Goal: Obtain resource: Obtain resource

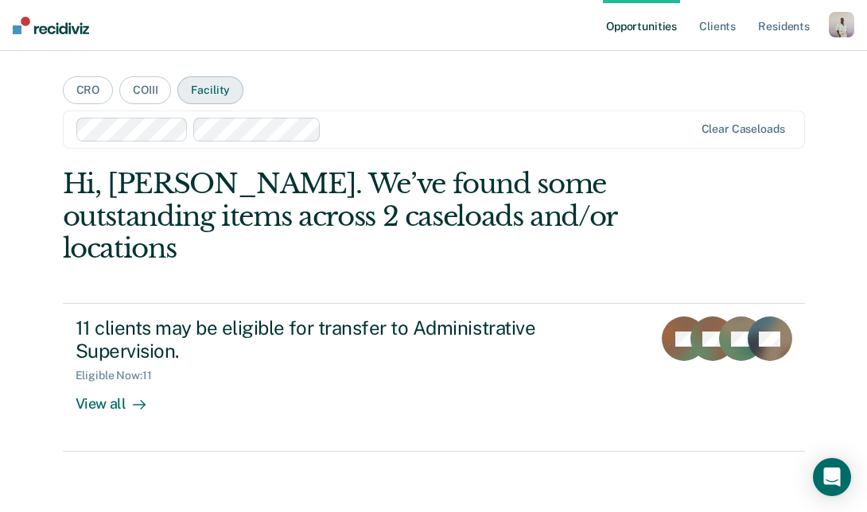
click at [205, 93] on button "Facility" at bounding box center [210, 90] width 66 height 28
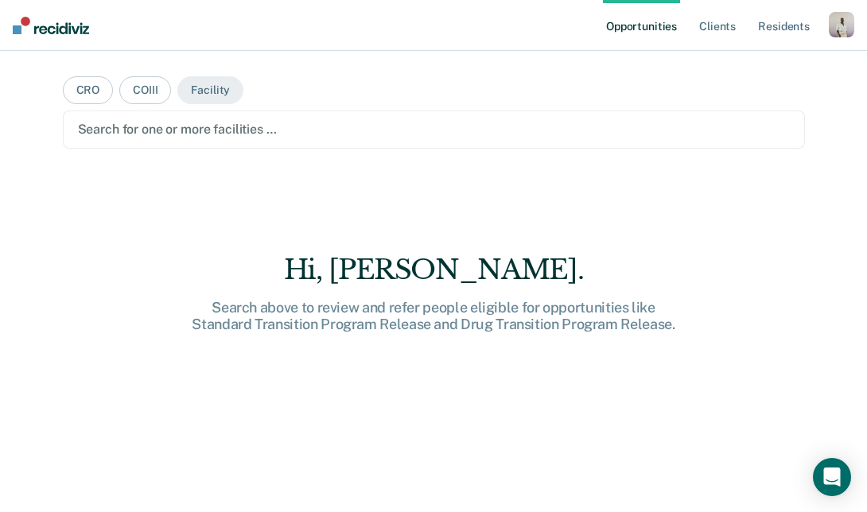
click at [217, 130] on div at bounding box center [434, 129] width 712 height 18
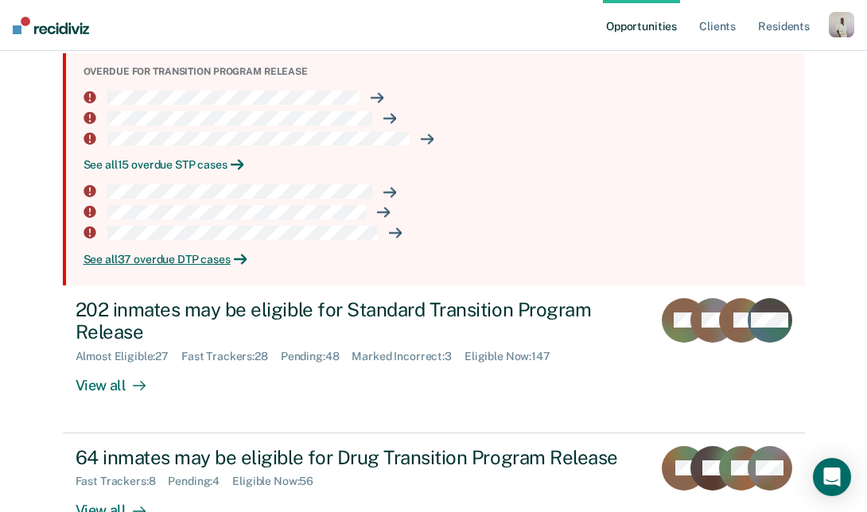
scroll to position [302, 0]
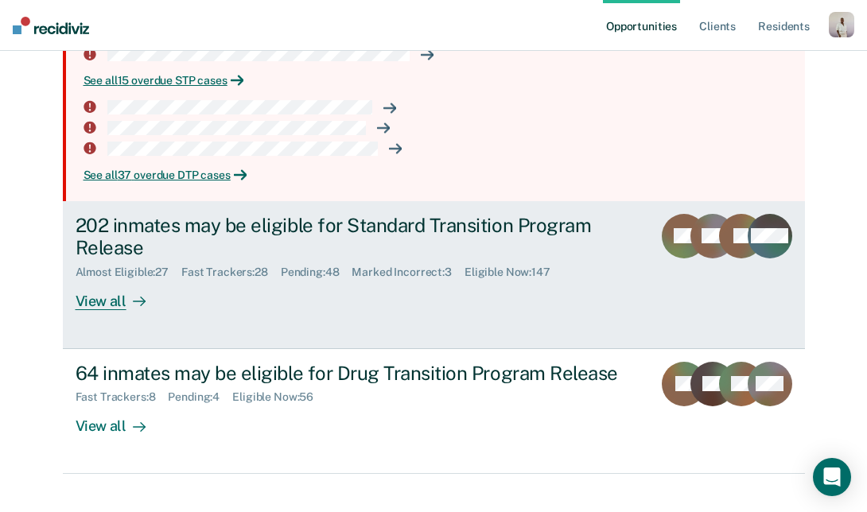
click at [158, 243] on div "202 inmates may be eligible for Standard Transition Program Release" at bounding box center [355, 237] width 559 height 46
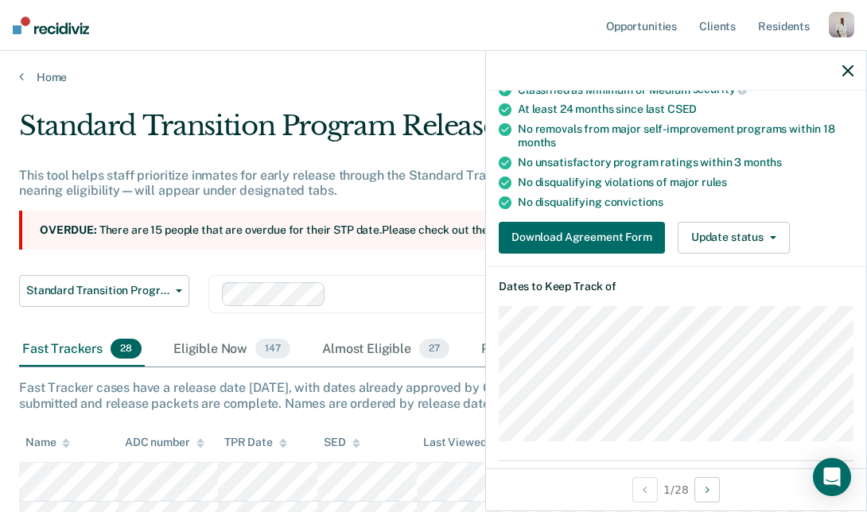
scroll to position [255, 0]
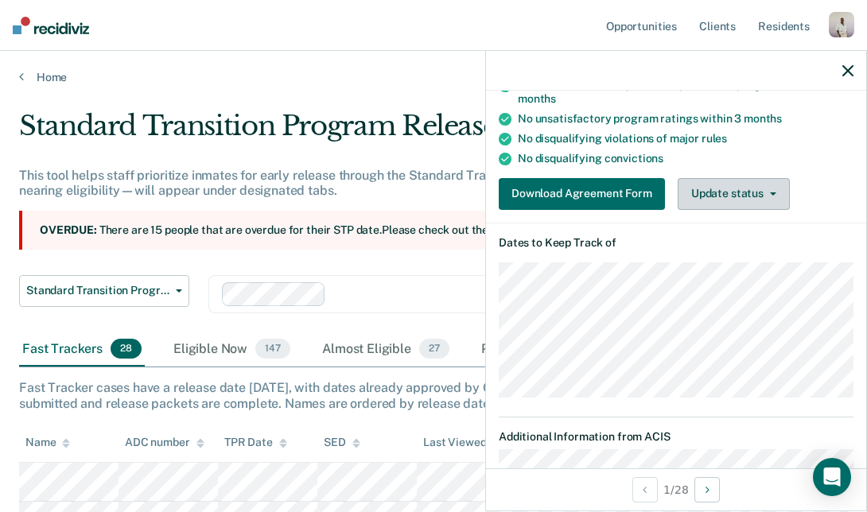
click at [688, 201] on button "Update status" at bounding box center [734, 194] width 112 height 32
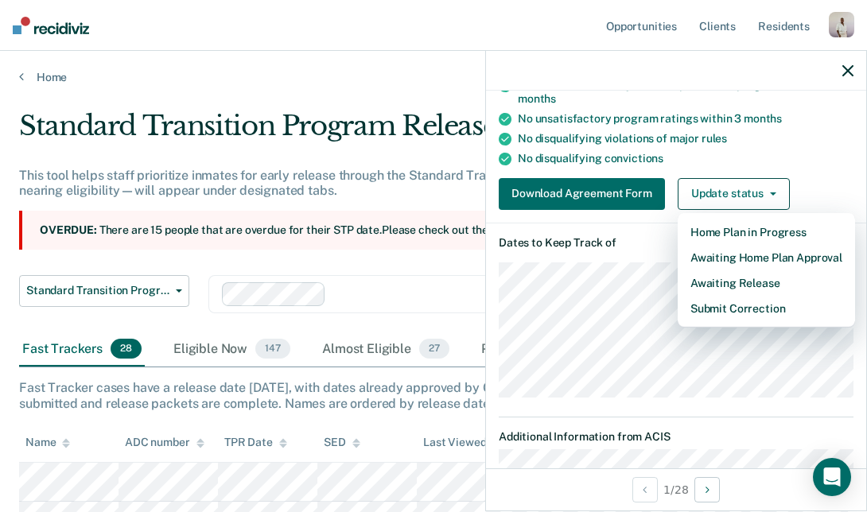
click at [778, 152] on div "No disqualifying convictions" at bounding box center [686, 159] width 336 height 14
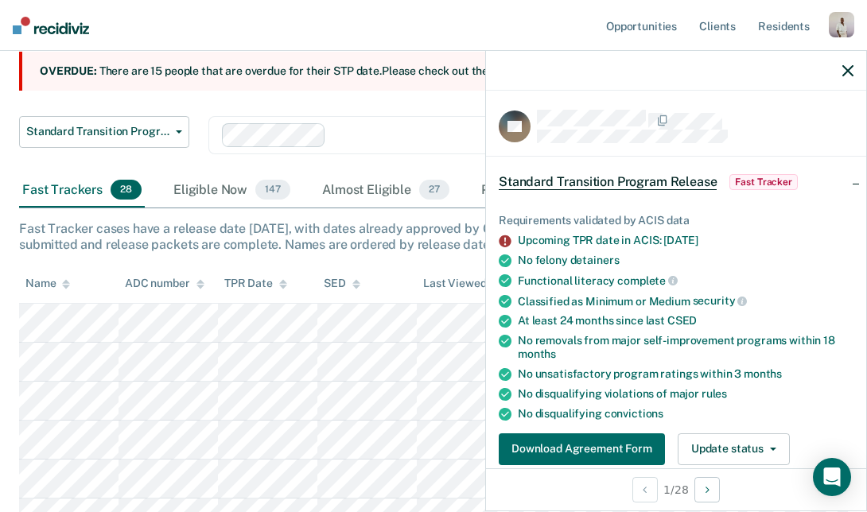
scroll to position [157, 0]
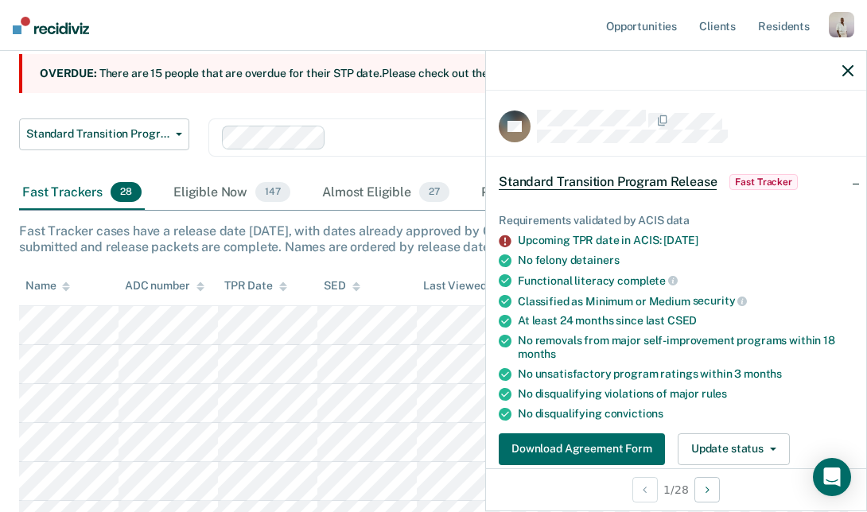
click at [843, 73] on icon "button" at bounding box center [848, 70] width 11 height 11
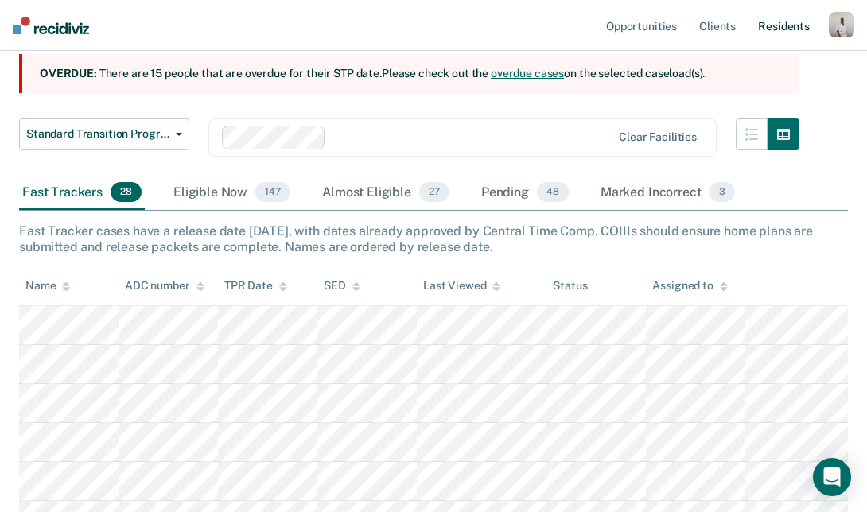
click at [780, 26] on link "Resident s" at bounding box center [784, 25] width 58 height 51
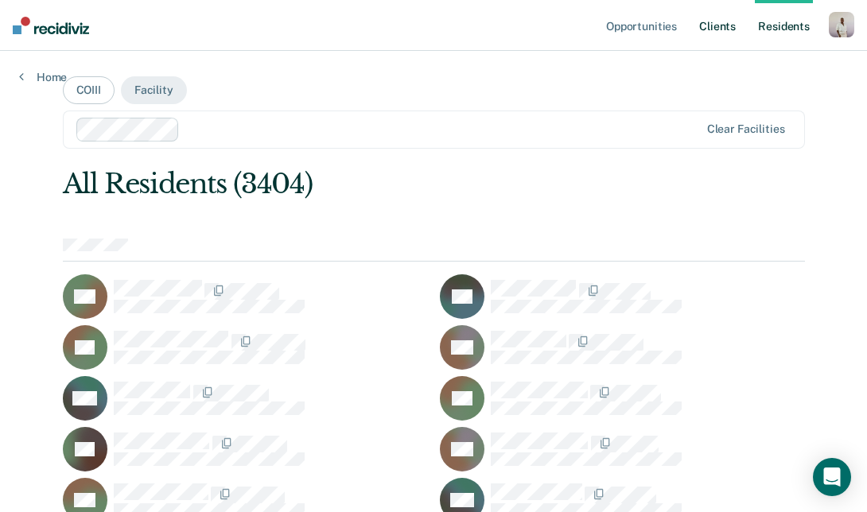
click at [707, 23] on link "Client s" at bounding box center [717, 25] width 43 height 51
click at [648, 29] on link "Opportunities" at bounding box center [641, 25] width 77 height 51
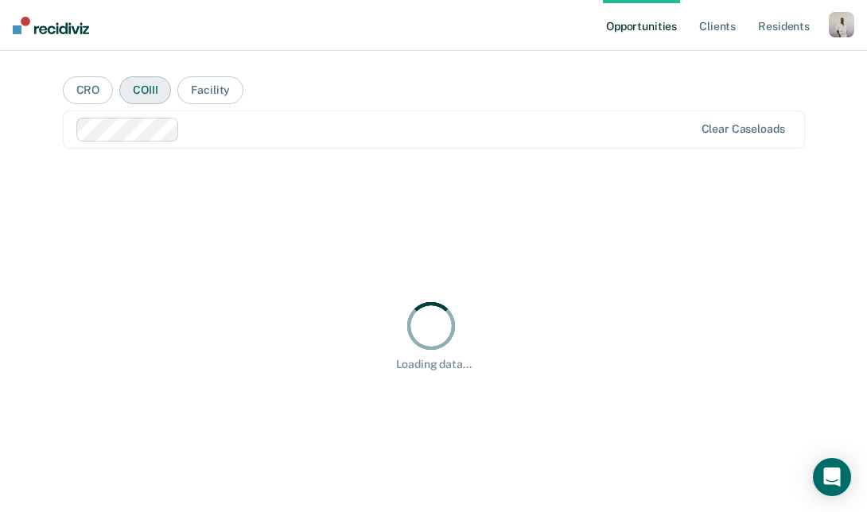
click at [144, 88] on button "COIII" at bounding box center [145, 90] width 52 height 28
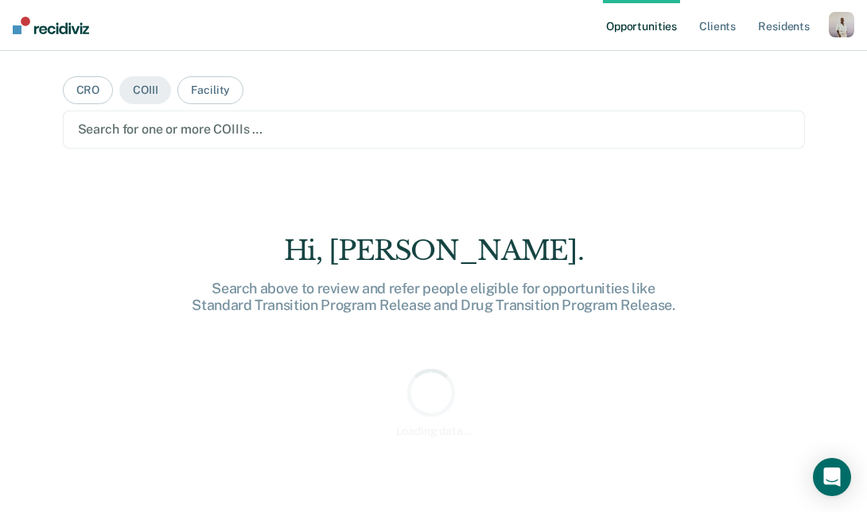
click at [198, 133] on div at bounding box center [434, 129] width 712 height 18
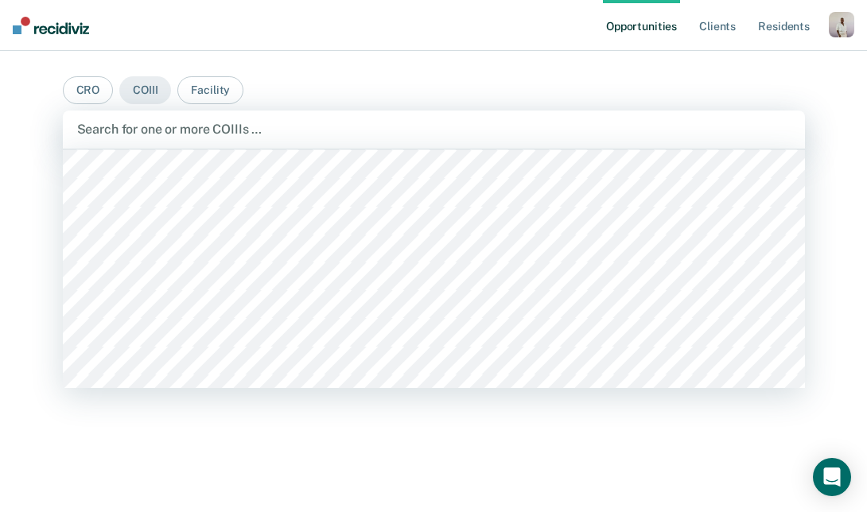
scroll to position [6627, 0]
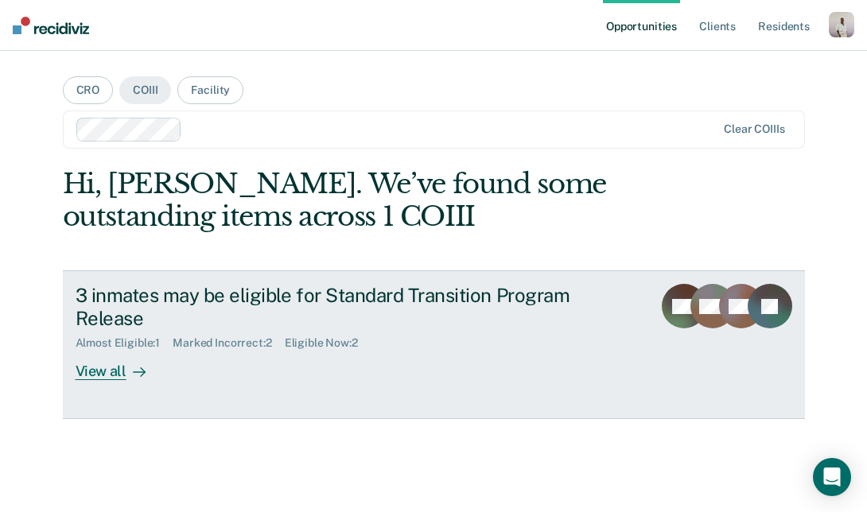
click at [201, 301] on div "3 inmates may be eligible for Standard Transition Program Release" at bounding box center [355, 307] width 559 height 46
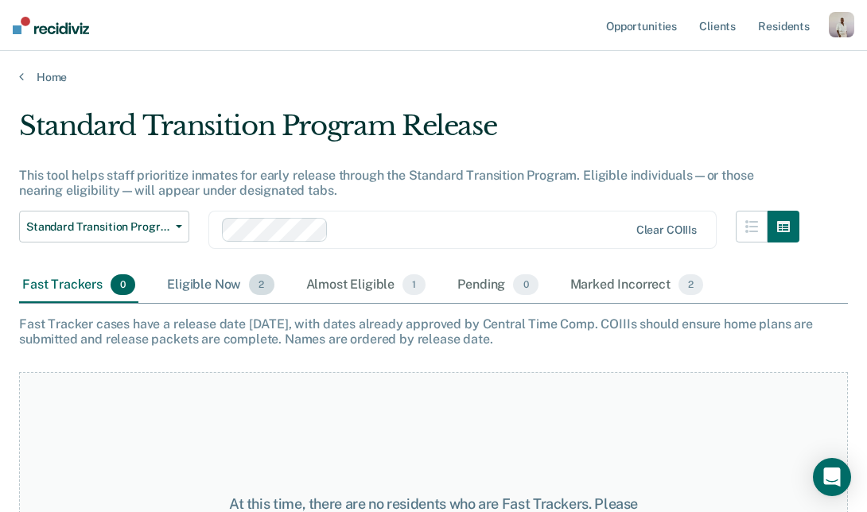
click at [235, 286] on div "Eligible Now 2" at bounding box center [220, 285] width 113 height 35
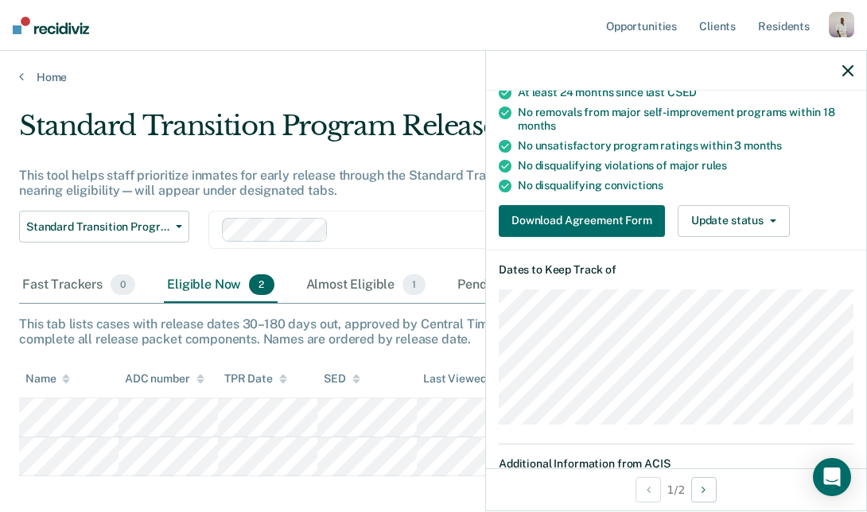
scroll to position [146, 0]
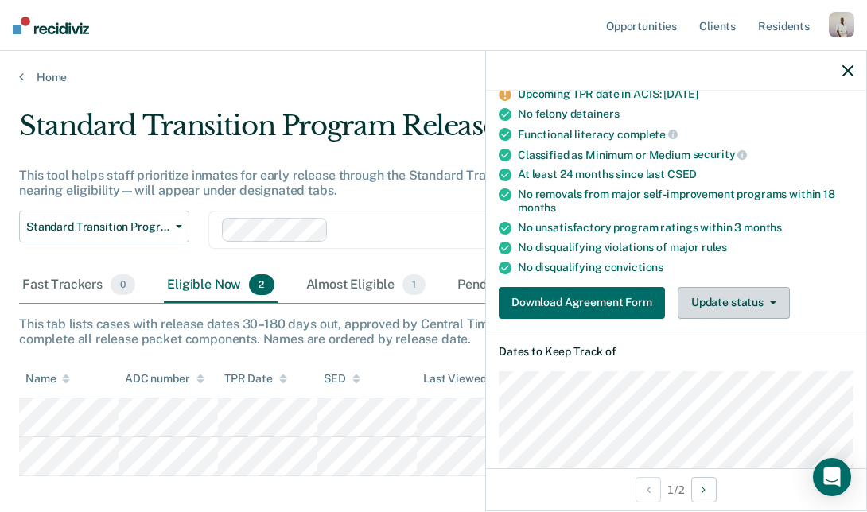
click at [717, 287] on button "Update status" at bounding box center [734, 303] width 112 height 32
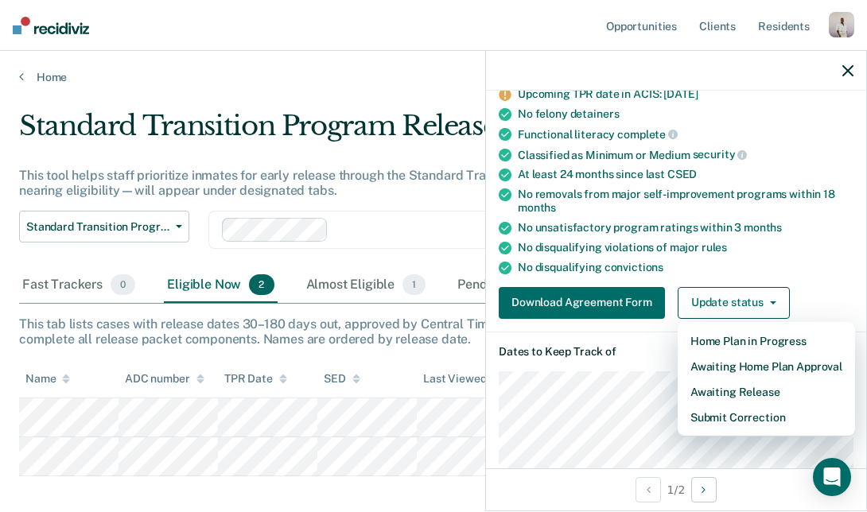
click at [759, 234] on ul "Requirements validated by ACIS data Upcoming TPR date in ACIS: Oct 30, 2025 No …" at bounding box center [676, 171] width 355 height 207
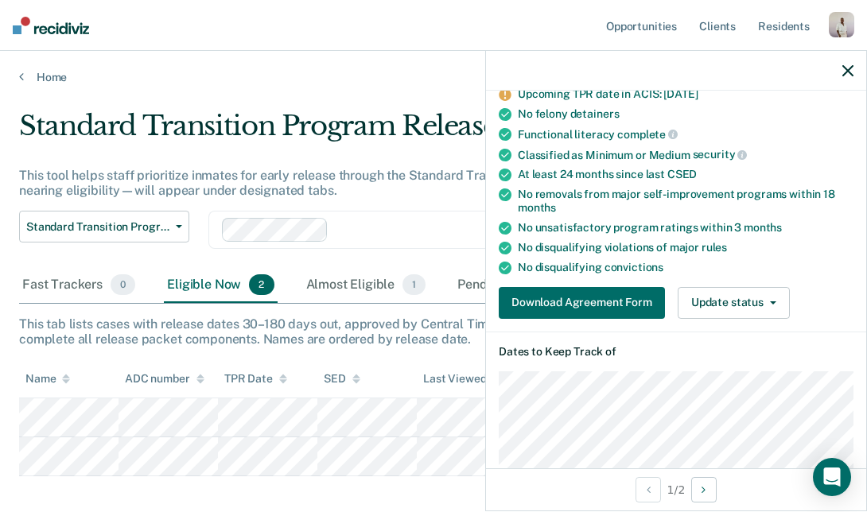
click at [626, 283] on div "Requirements validated by ACIS data Upcoming TPR date in ACIS: Oct 30, 2025 No …" at bounding box center [676, 187] width 380 height 290
click at [597, 307] on button "Download Agreement Form" at bounding box center [582, 303] width 166 height 32
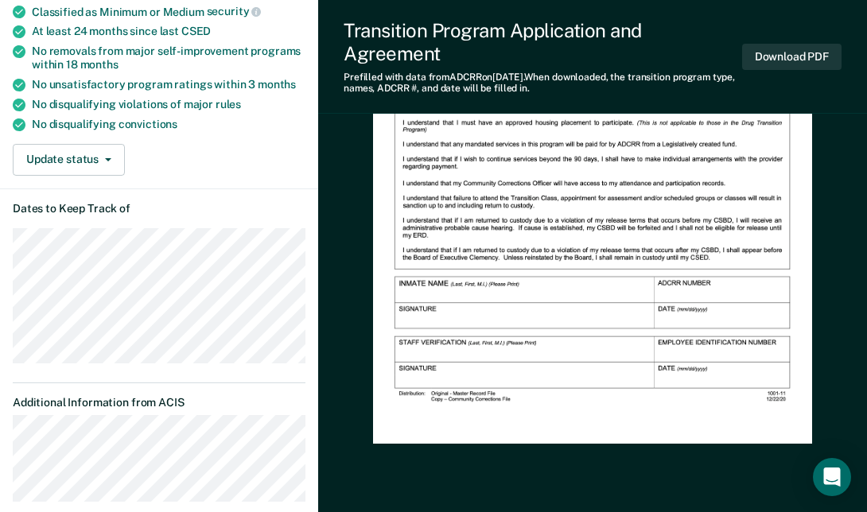
scroll to position [127, 0]
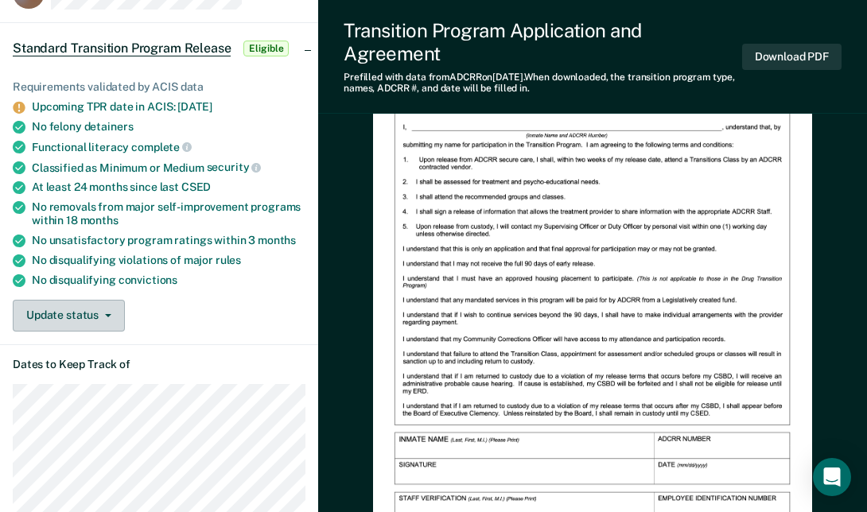
click at [83, 311] on button "Update status" at bounding box center [69, 316] width 112 height 32
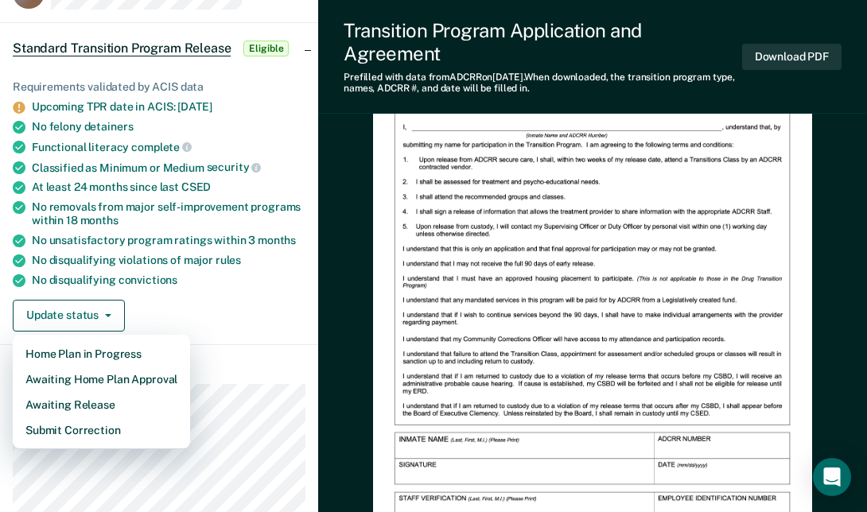
click at [197, 290] on div "Requirements validated by ACIS data Upcoming TPR date in ACIS: Oct 30, 2025 No …" at bounding box center [159, 200] width 318 height 290
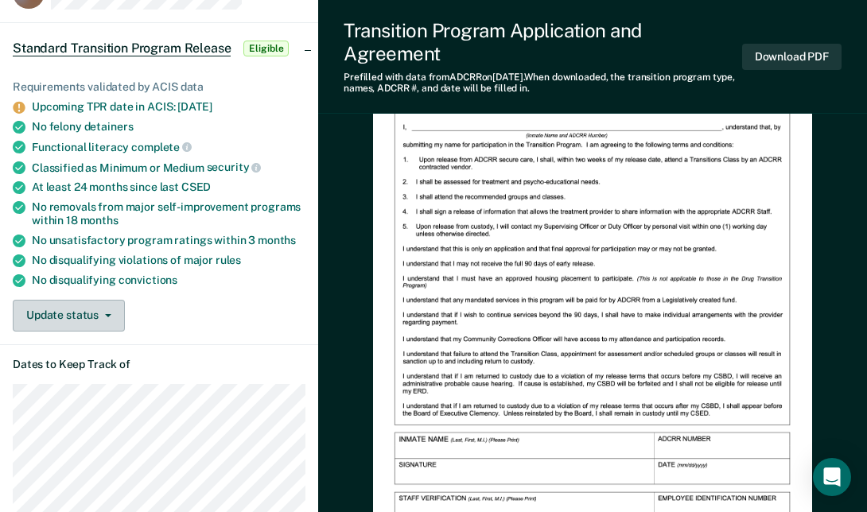
click at [92, 308] on button "Update status" at bounding box center [69, 316] width 112 height 32
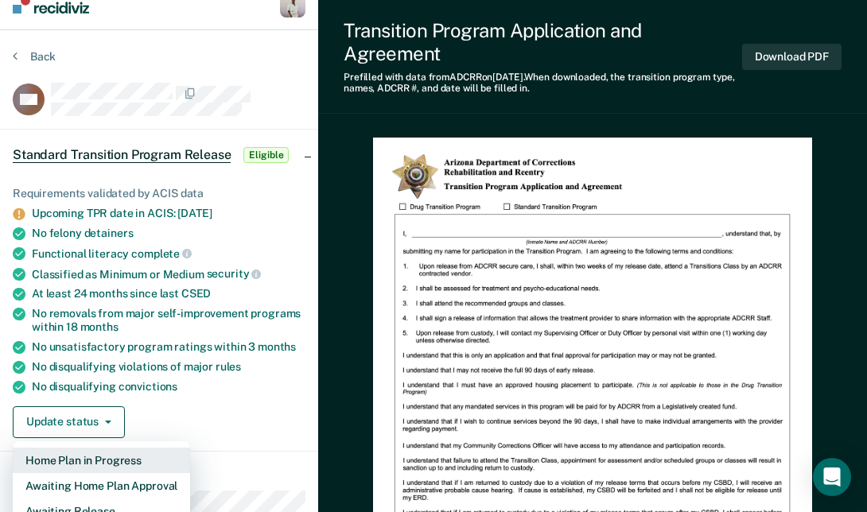
scroll to position [0, 0]
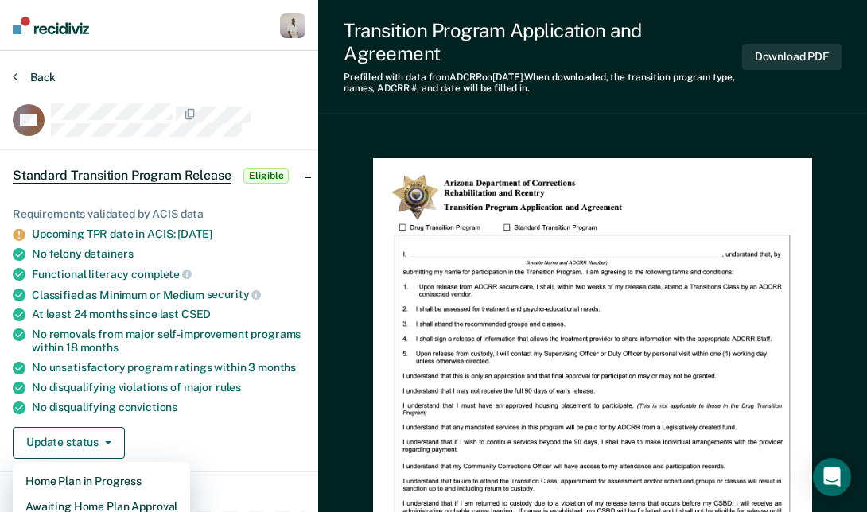
click at [35, 74] on button "Back" at bounding box center [34, 77] width 43 height 14
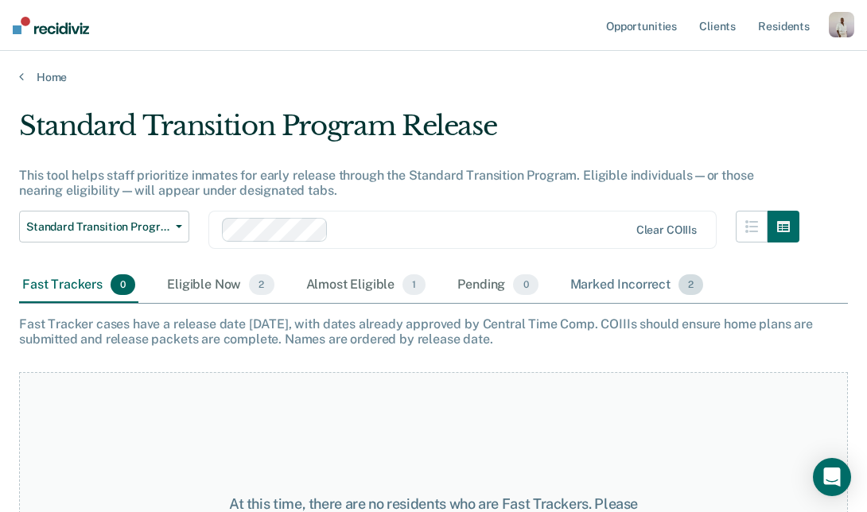
click at [606, 276] on div "Marked Incorrect 2" at bounding box center [637, 285] width 140 height 35
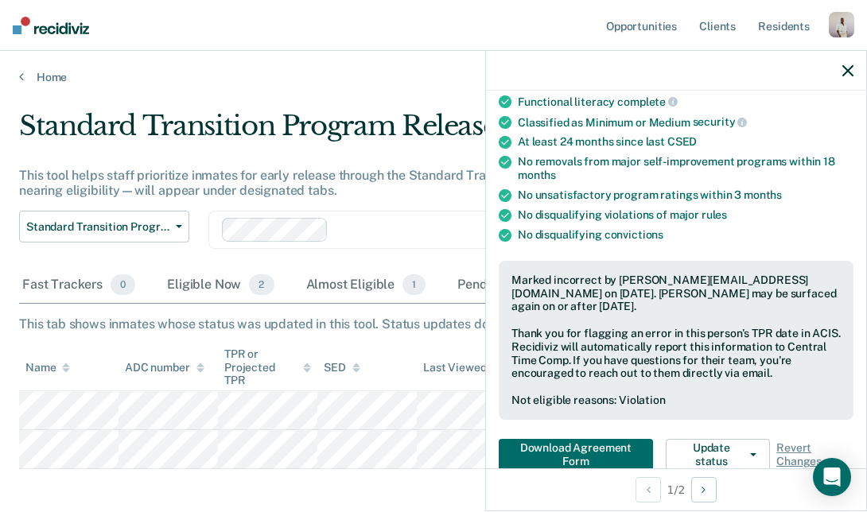
scroll to position [224, 0]
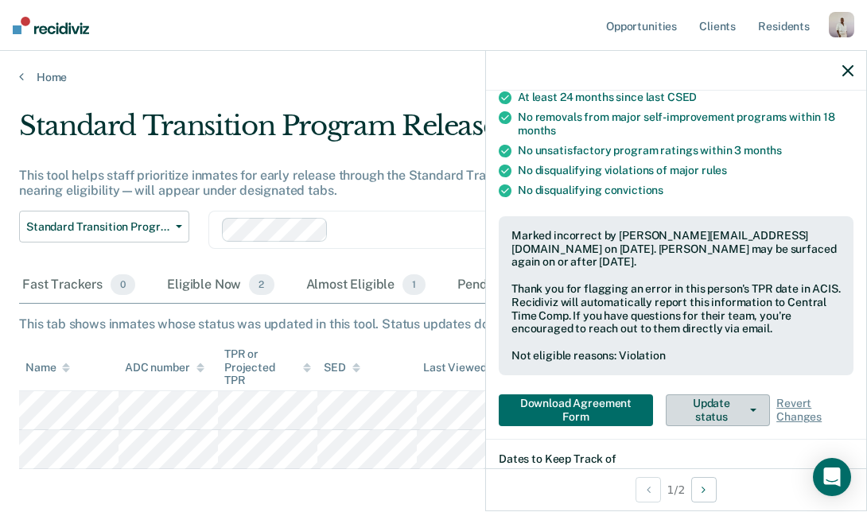
click at [742, 401] on button "Update status" at bounding box center [718, 411] width 104 height 32
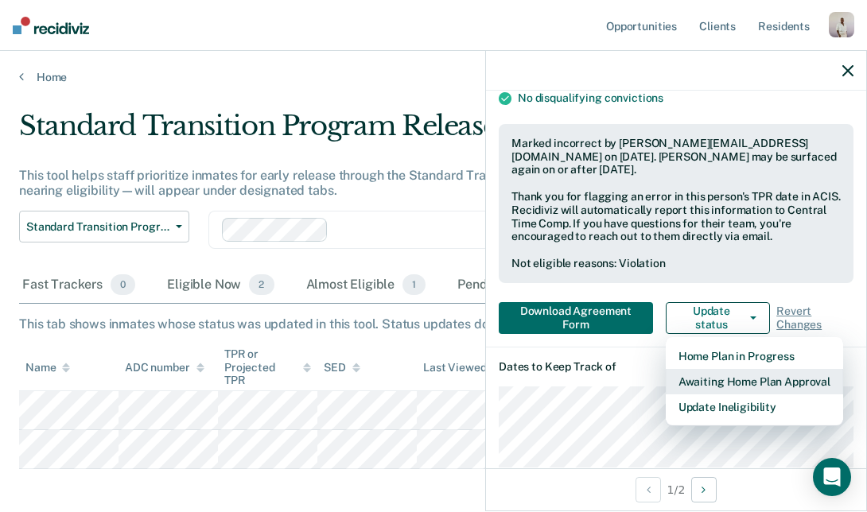
scroll to position [320, 0]
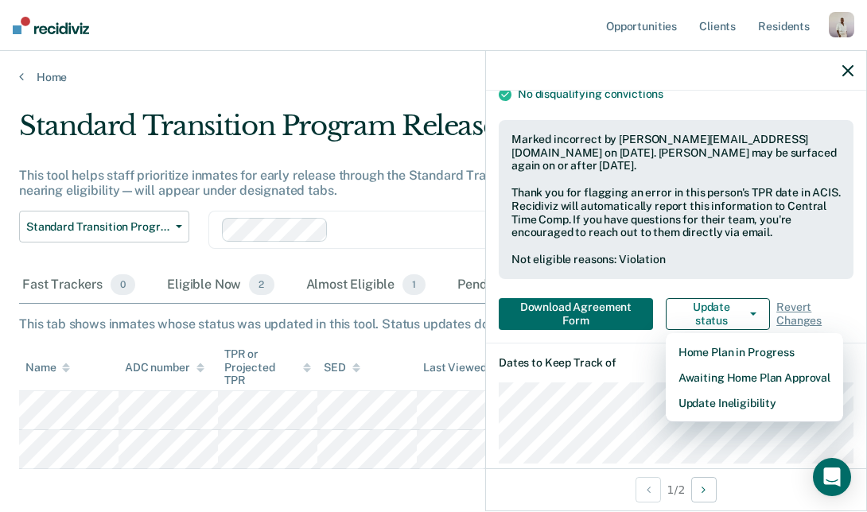
click at [759, 267] on div "Marked incorrect by POLYNIC@azadc.gov on August 6, 2025. Monique Martinez may b…" at bounding box center [676, 199] width 355 height 159
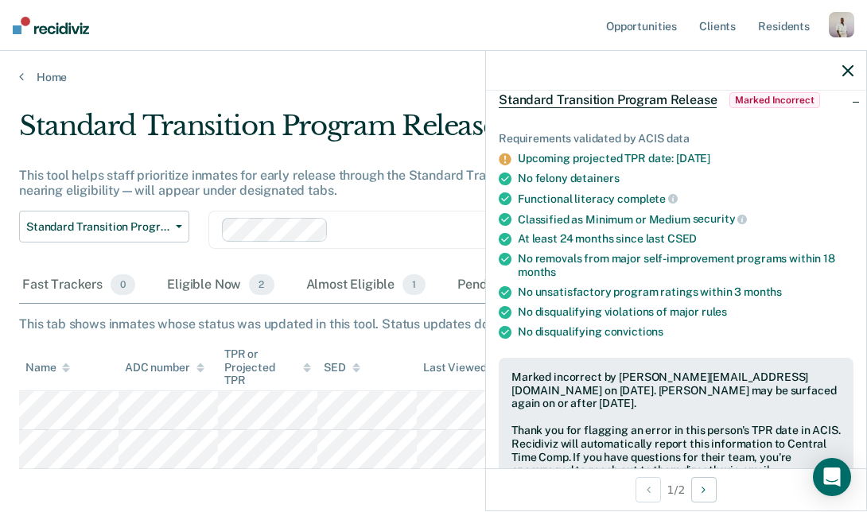
scroll to position [0, 0]
